Goal: Task Accomplishment & Management: Use online tool/utility

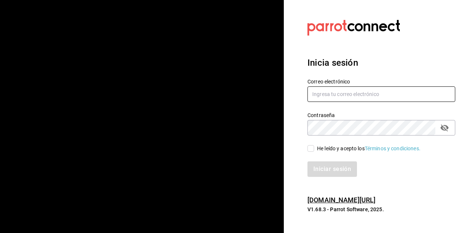
type input "analilia@mendl.mx"
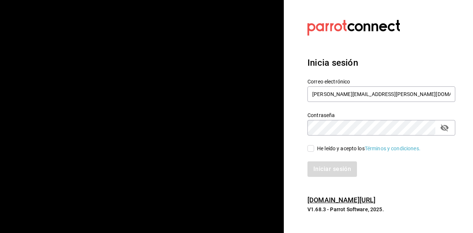
click at [314, 147] on span "He leído y acepto los Términos y condiciones." at bounding box center [367, 149] width 106 height 8
click at [314, 147] on input "He leído y acepto los Términos y condiciones." at bounding box center [311, 148] width 7 height 7
checkbox input "true"
click at [331, 166] on button "Iniciar sesión" at bounding box center [333, 170] width 50 height 16
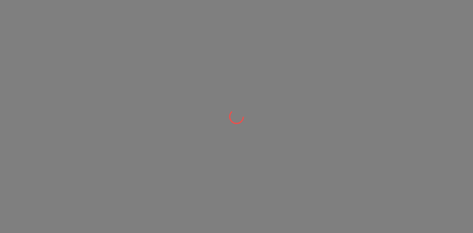
click at [324, 124] on div at bounding box center [236, 116] width 473 height 233
click at [312, 116] on div at bounding box center [236, 116] width 473 height 233
click at [262, 91] on div at bounding box center [236, 116] width 473 height 233
click at [399, 90] on div at bounding box center [236, 116] width 473 height 233
click at [463, 77] on div at bounding box center [236, 116] width 473 height 233
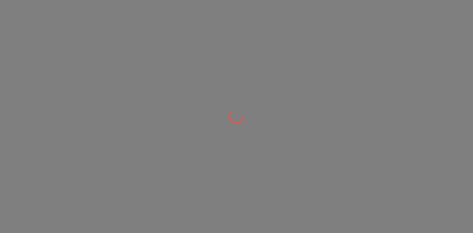
click at [79, 167] on div at bounding box center [236, 116] width 473 height 233
click at [217, 117] on div at bounding box center [236, 116] width 473 height 233
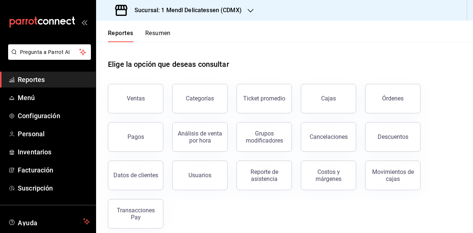
click at [290, 194] on div "Ventas Categorías Ticket promedio Cajas Órdenes Pagos Análisis de venta por hor…" at bounding box center [280, 152] width 362 height 154
click at [149, 132] on button "Pagos" at bounding box center [135, 137] width 55 height 30
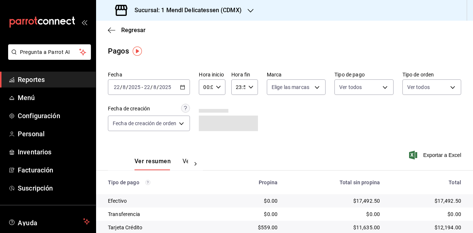
click at [179, 88] on div "[DATE] [DATE] - [DATE] [DATE]" at bounding box center [149, 87] width 82 height 16
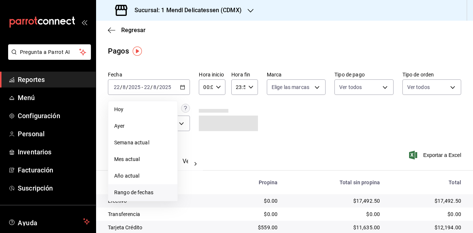
click at [147, 195] on span "Rango de fechas" at bounding box center [142, 193] width 57 height 8
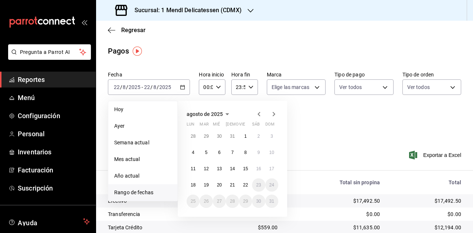
click at [211, 117] on span "agosto de 2025" at bounding box center [205, 114] width 36 height 6
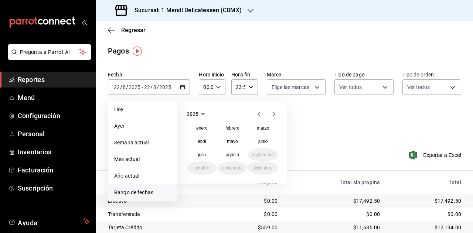
click at [201, 111] on icon "button" at bounding box center [203, 114] width 9 height 9
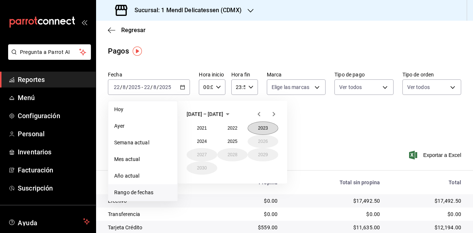
click at [262, 128] on button "2023" at bounding box center [263, 128] width 31 height 13
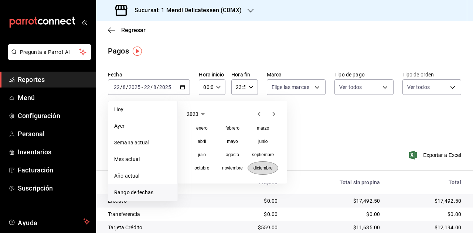
click at [264, 169] on abbr "diciembre" at bounding box center [263, 168] width 19 height 5
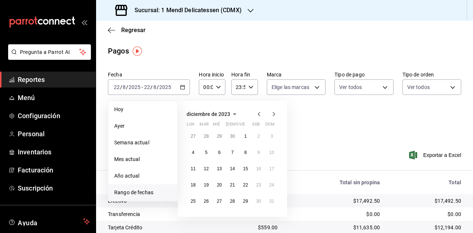
click at [244, 114] on div "diciembre de 2023" at bounding box center [233, 114] width 92 height 9
click at [217, 153] on button "6" at bounding box center [219, 152] width 13 height 13
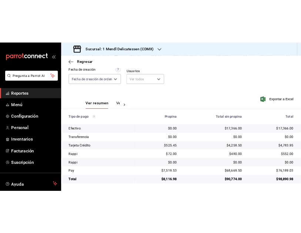
scroll to position [66, 0]
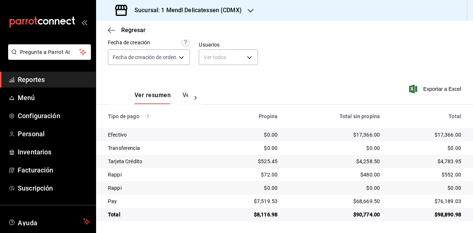
click at [325, 101] on div "Ver resumen Ver pagos Exportar a Excel" at bounding box center [284, 93] width 377 height 39
click at [308, 68] on div "Fecha [DATE] [DATE] - [DATE] [DATE] Hora inicio 00:00 Hora inicio Hora fin 23:5…" at bounding box center [284, 38] width 353 height 72
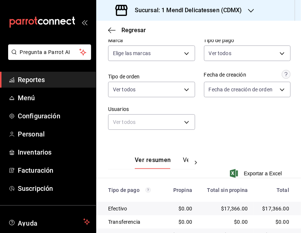
scroll to position [104, 0]
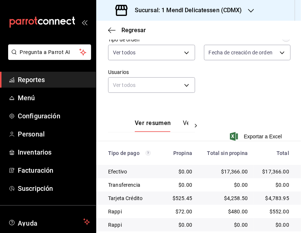
click at [249, 105] on div "Ver resumen Ver pagos Exportar a Excel" at bounding box center [198, 126] width 204 height 48
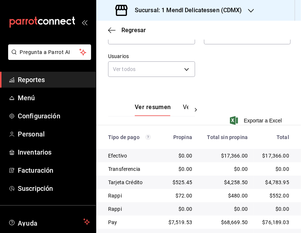
scroll to position [140, 0]
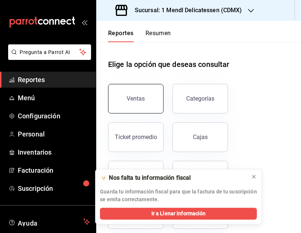
click at [143, 105] on button "Ventas" at bounding box center [135, 99] width 55 height 30
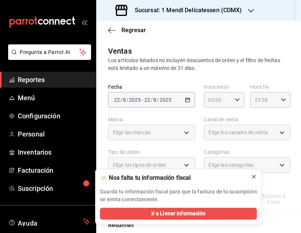
click at [255, 175] on icon at bounding box center [253, 176] width 3 height 3
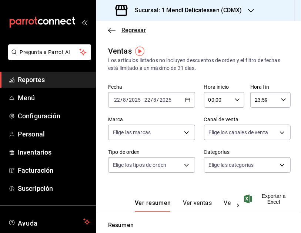
click at [111, 30] on icon "button" at bounding box center [111, 30] width 7 height 0
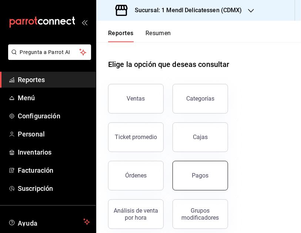
click at [187, 177] on button "Pagos" at bounding box center [199, 176] width 55 height 30
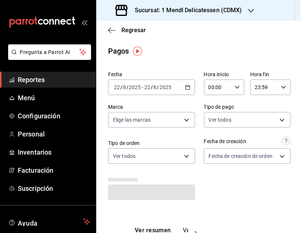
click at [137, 83] on div "[DATE] [DATE] - [DATE] [DATE]" at bounding box center [151, 87] width 87 height 16
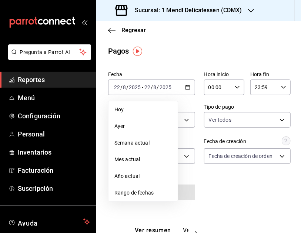
click at [140, 198] on li "Rango de fechas" at bounding box center [142, 192] width 69 height 17
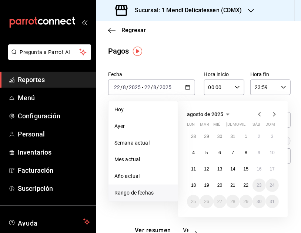
click at [219, 116] on span "agosto de 2025" at bounding box center [205, 114] width 36 height 6
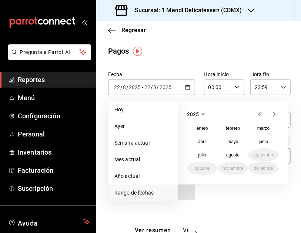
click at [195, 112] on span "2025" at bounding box center [193, 114] width 12 height 6
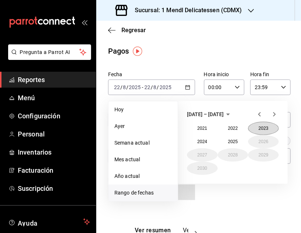
click at [264, 128] on button "2023" at bounding box center [263, 128] width 31 height 13
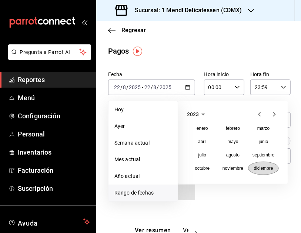
click at [259, 174] on button "diciembre" at bounding box center [263, 168] width 31 height 13
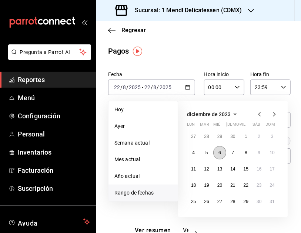
click at [217, 156] on button "6" at bounding box center [219, 152] width 13 height 13
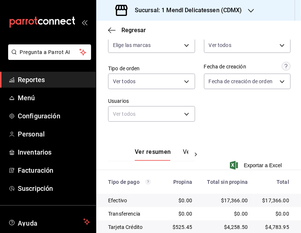
scroll to position [140, 0]
